Goal: Task Accomplishment & Management: Manage account settings

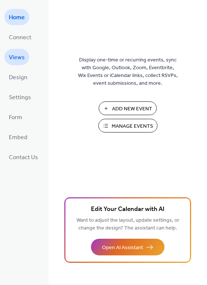
click at [10, 56] on span "Views" at bounding box center [17, 58] width 16 height 12
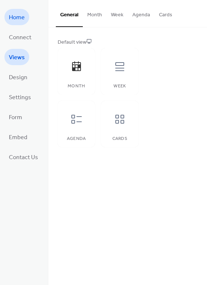
click at [19, 15] on span "Home" at bounding box center [17, 18] width 16 height 12
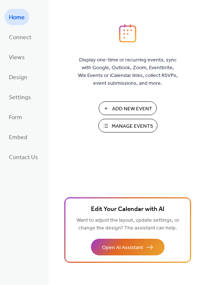
click at [115, 125] on span "Manage Events" at bounding box center [132, 127] width 41 height 8
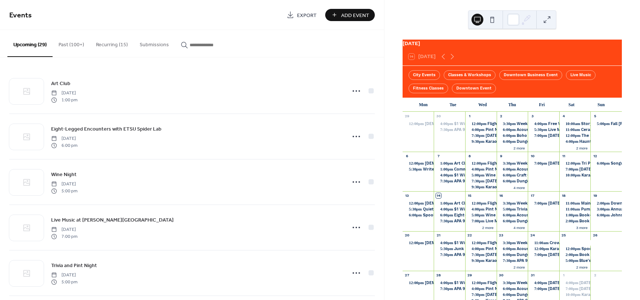
click at [151, 34] on button "Submissions" at bounding box center [154, 43] width 41 height 26
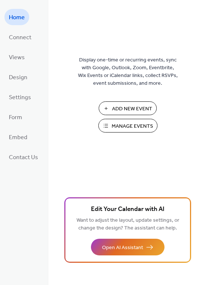
click at [106, 123] on button "Manage Events" at bounding box center [127, 126] width 59 height 14
click at [143, 130] on span "Manage Events" at bounding box center [132, 127] width 41 height 8
click at [122, 123] on span "Manage Events" at bounding box center [132, 127] width 41 height 8
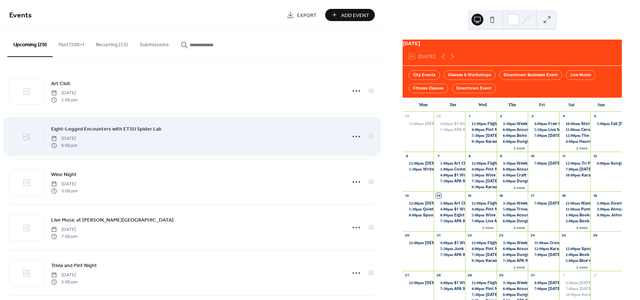
click at [228, 132] on div "Eight-Legged Encounters with ETSU Spider Lab [DATE] 6:00 pm" at bounding box center [196, 137] width 290 height 24
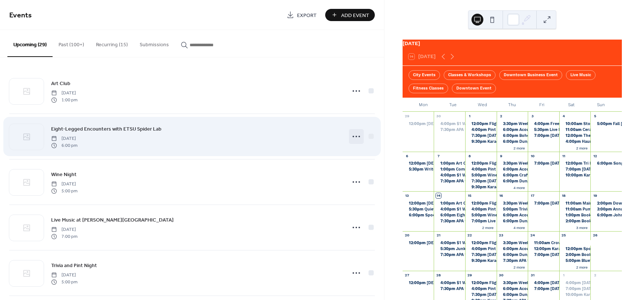
click at [352, 136] on circle at bounding box center [352, 136] width 1 height 1
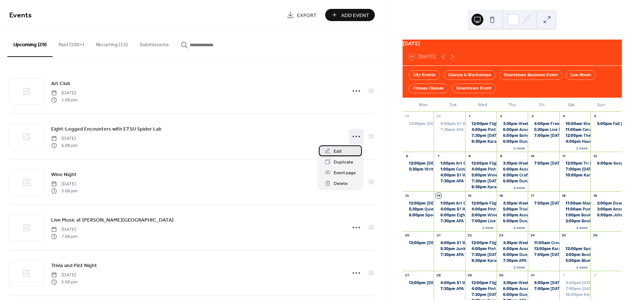
click at [350, 150] on div "Edit" at bounding box center [340, 150] width 43 height 11
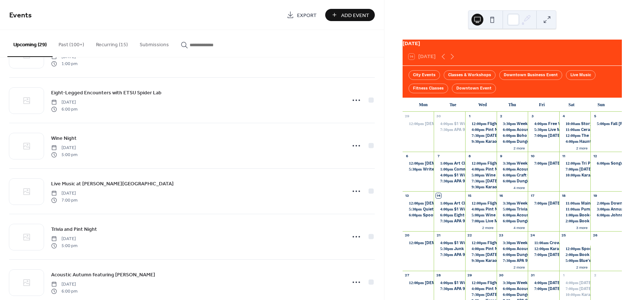
scroll to position [37, 0]
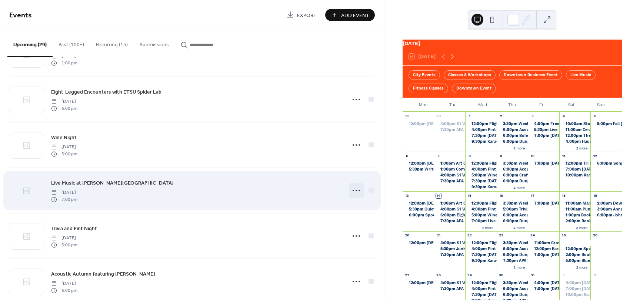
click at [353, 192] on icon at bounding box center [356, 191] width 12 height 12
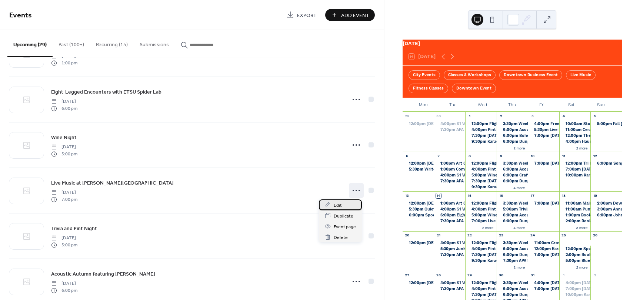
click at [346, 201] on div "Edit" at bounding box center [340, 205] width 43 height 11
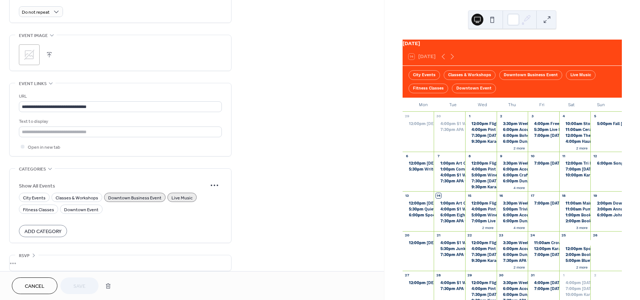
scroll to position [339, 0]
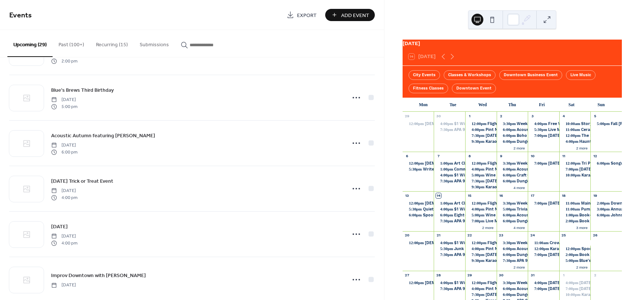
scroll to position [962, 0]
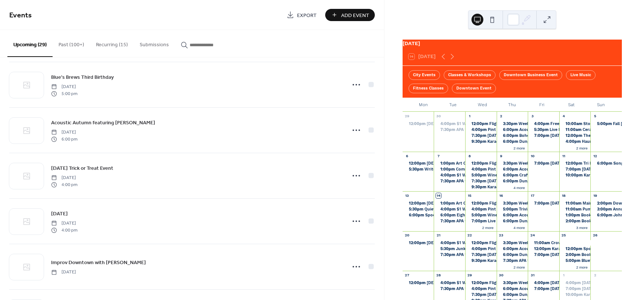
click at [109, 47] on button "Recurring (15)" at bounding box center [112, 43] width 44 height 26
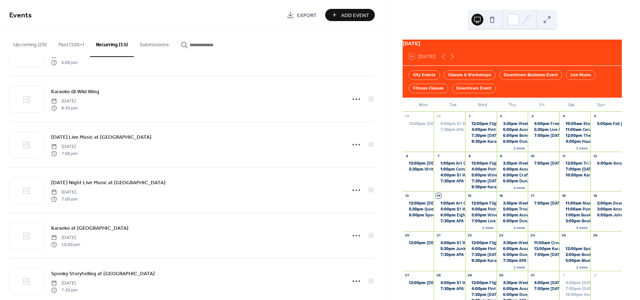
scroll to position [462, 0]
